Goal: Download file/media

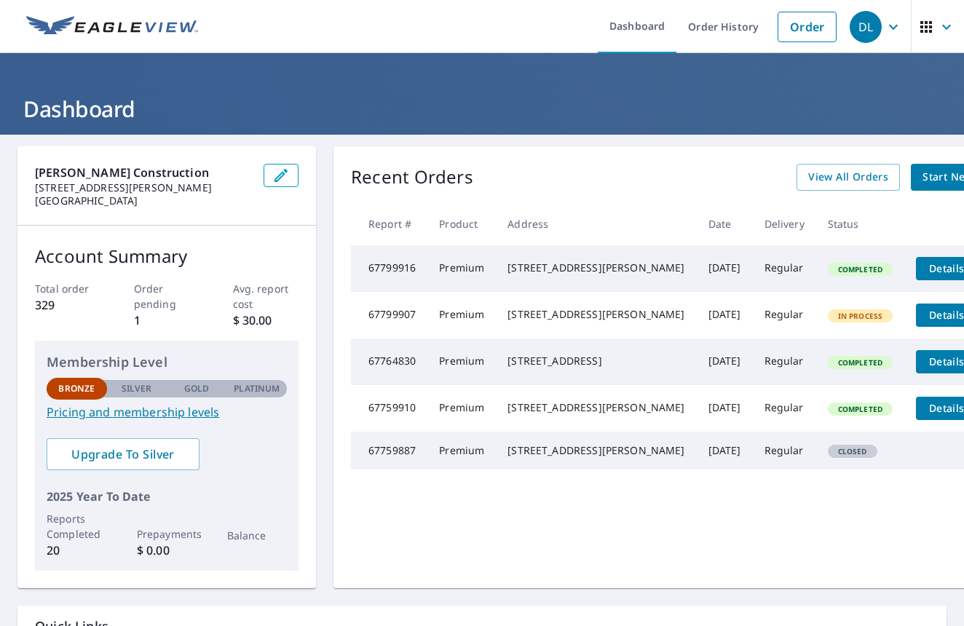
click at [924, 267] on span "Details" at bounding box center [946, 268] width 44 height 14
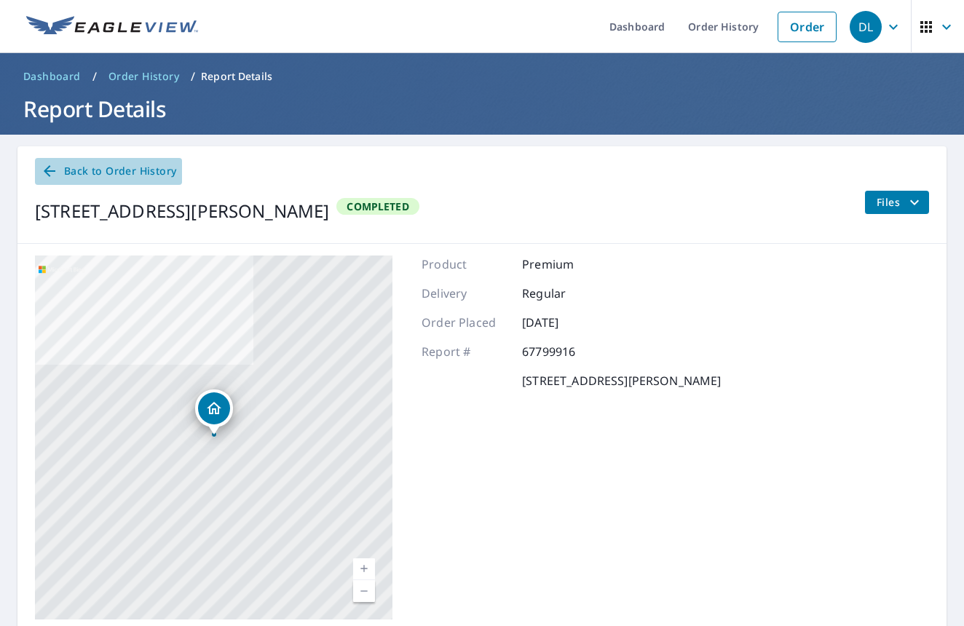
click at [55, 159] on link "Back to Order History" at bounding box center [108, 171] width 147 height 27
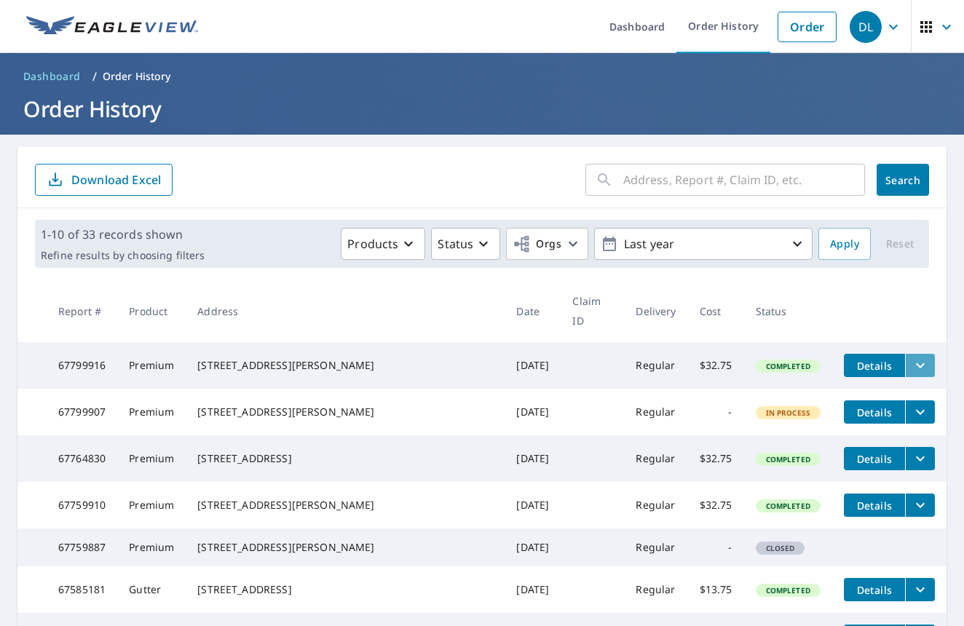
click at [911, 357] on icon "filesDropdownBtn-67799916" at bounding box center [919, 365] width 17 height 17
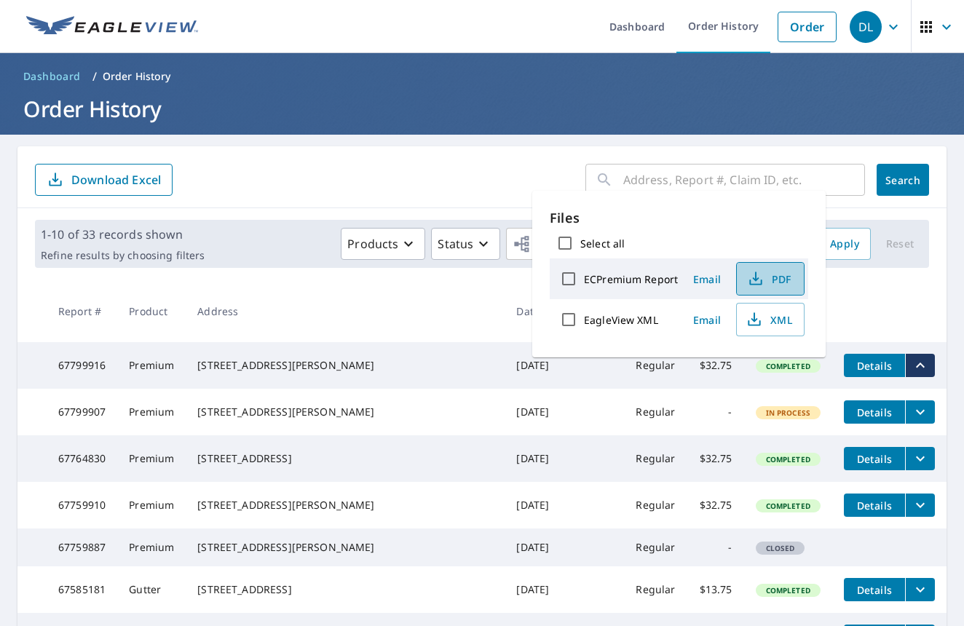
click at [769, 285] on span "PDF" at bounding box center [768, 278] width 47 height 17
click at [916, 410] on icon "filesDropdownBtn-67799907" at bounding box center [920, 412] width 9 height 5
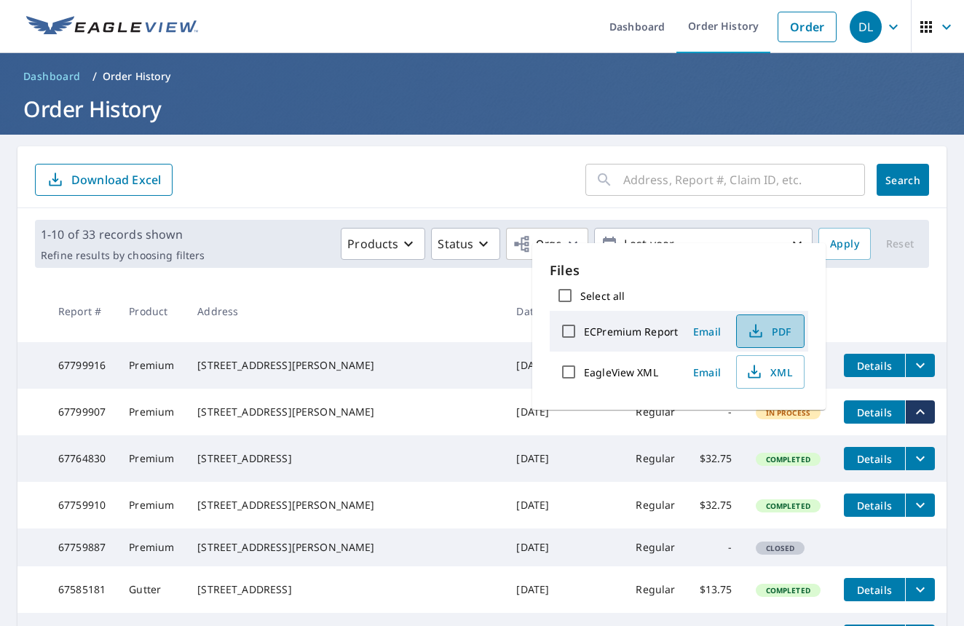
click at [773, 333] on span "PDF" at bounding box center [768, 330] width 47 height 17
click at [303, 200] on div "​ Search Download Excel" at bounding box center [481, 177] width 929 height 62
